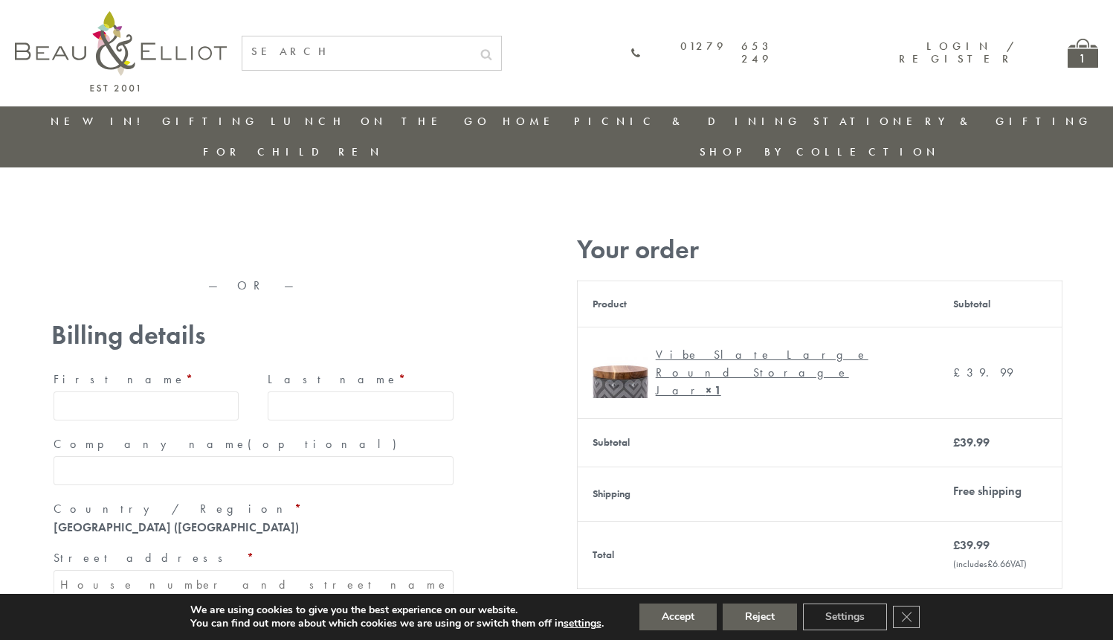
type input "maria33@yahoo.com"
type input "Maria"
type input "Williams"
type input "23, Scottsdale, Happytown"
type input "London"
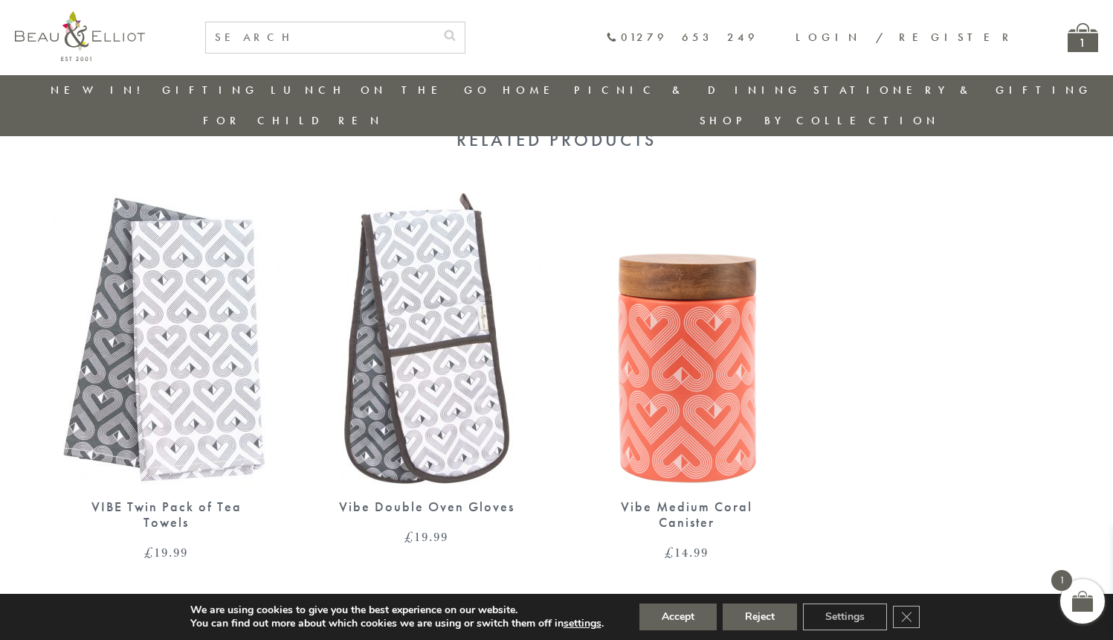
scroll to position [852, 0]
